Goal: Use online tool/utility: Use online tool/utility

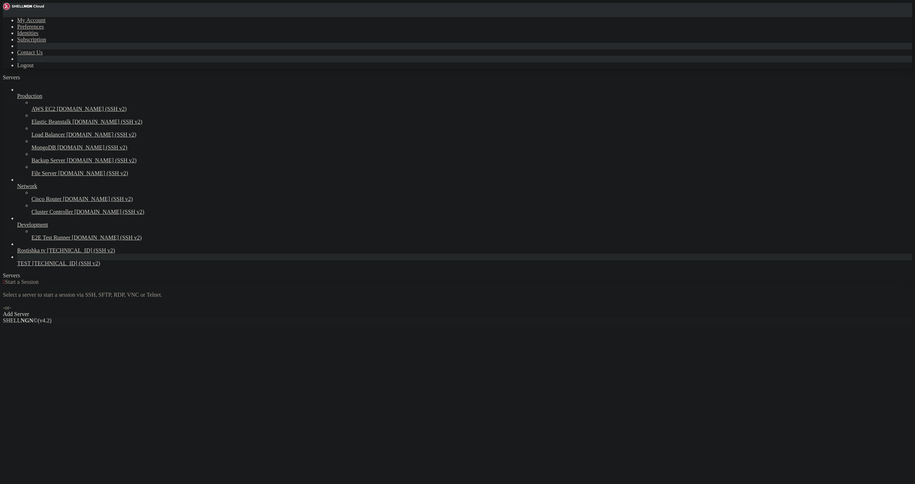
click at [48, 266] on span "[TECHNICAL_ID] (SSH v2)" at bounding box center [66, 263] width 68 height 6
click at [47, 253] on span "[TECHNICAL_ID] (SSH v2)" at bounding box center [81, 250] width 68 height 6
click at [44, 254] on div "Rostishka tv [TECHNICAL_ID] (SSH v2)" at bounding box center [464, 250] width 895 height 6
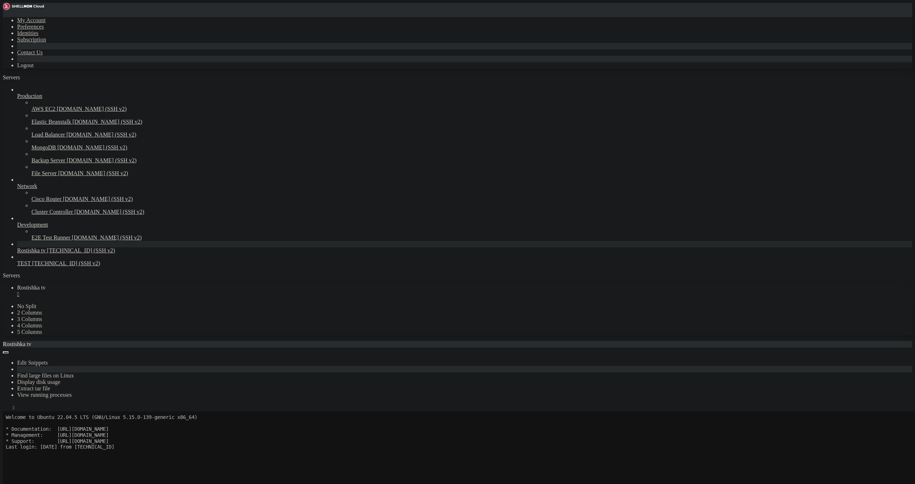
scroll to position [41, 0]
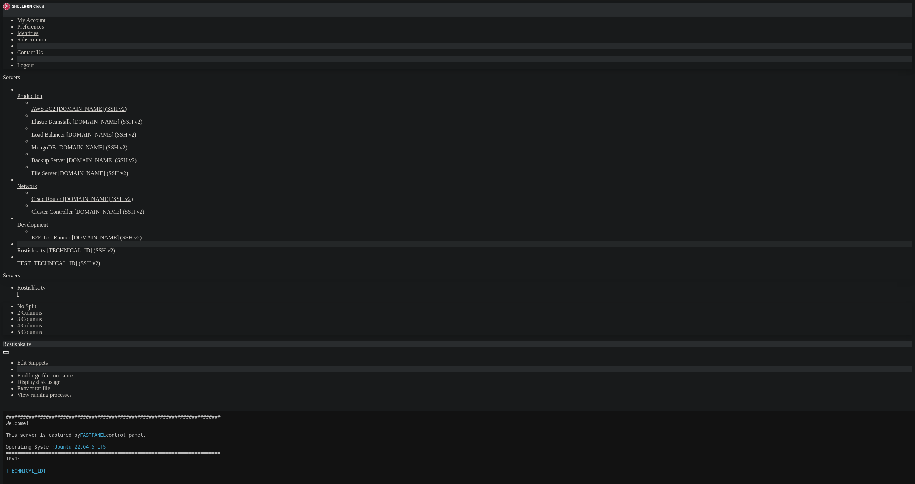
drag, startPoint x: 130, startPoint y: 571, endPoint x: 127, endPoint y: 574, distance: 4.3
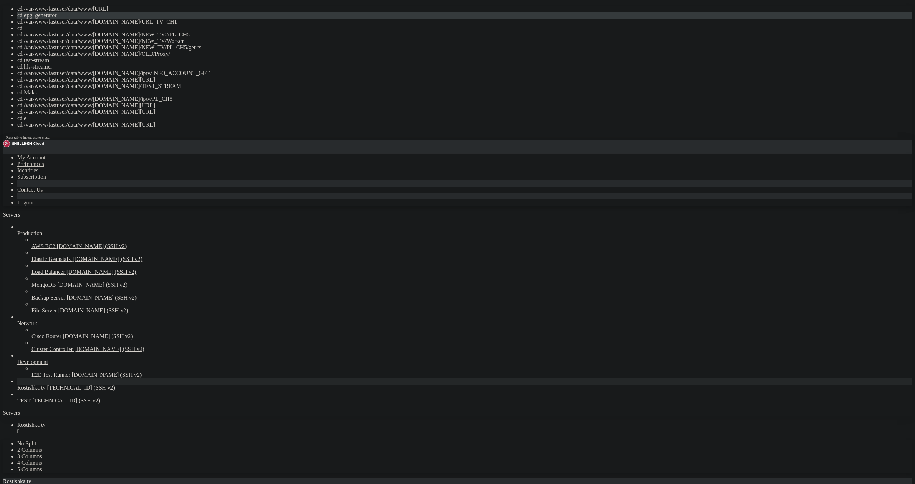
drag, startPoint x: 205, startPoint y: 297, endPoint x: 126, endPoint y: 287, distance: 79.6
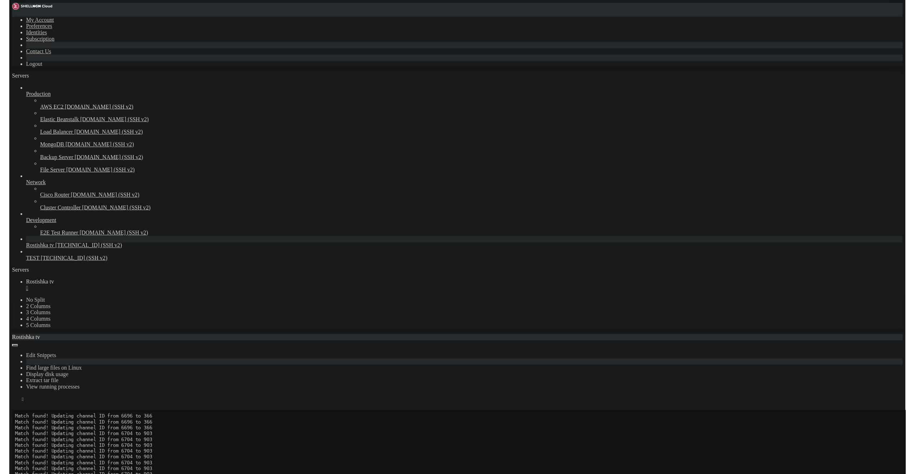
scroll to position [52575, 0]
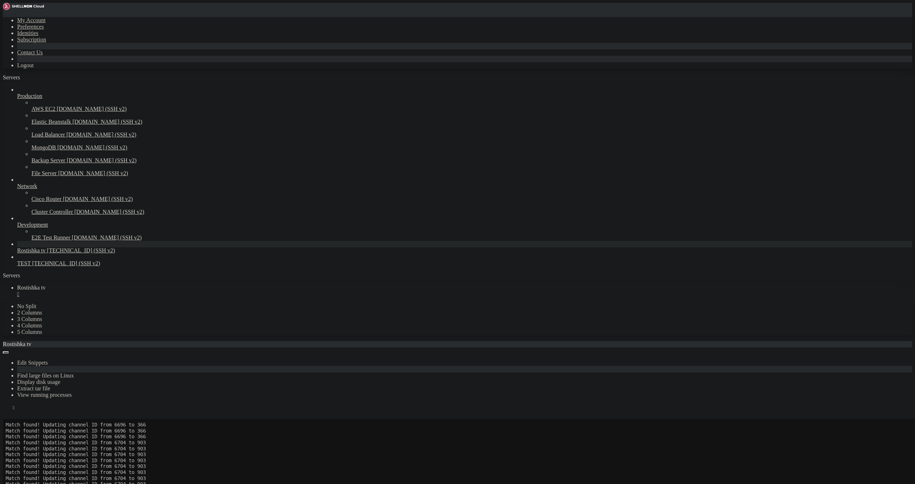
drag, startPoint x: 491, startPoint y: 133, endPoint x: 401, endPoint y: 99, distance: 96.2
click at [31, 425] on button "Reconnect" at bounding box center [17, 429] width 29 height 8
